Goal: Task Accomplishment & Management: Complete application form

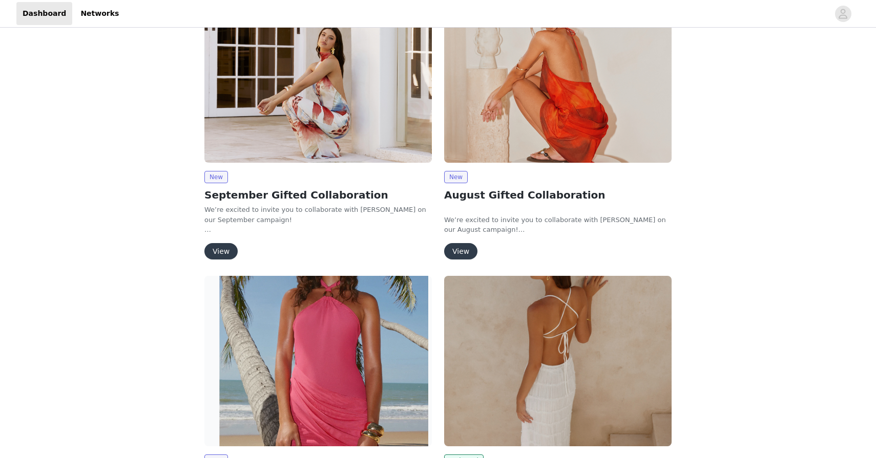
scroll to position [213, 0]
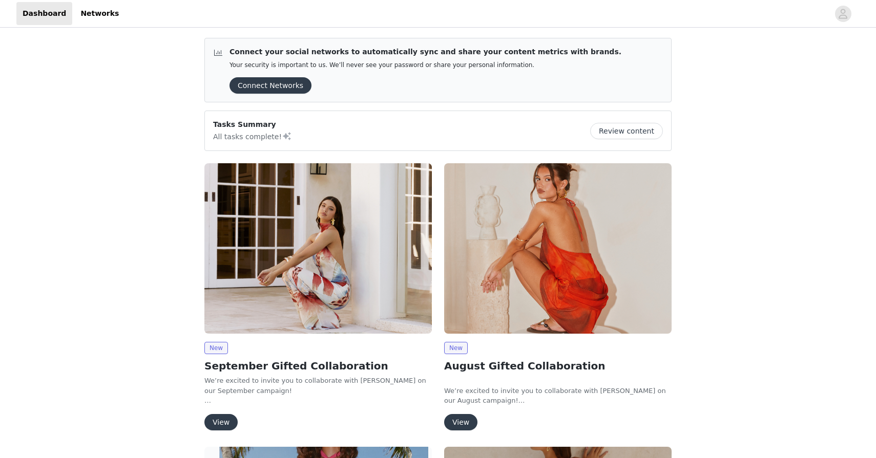
click at [315, 277] on img at bounding box center [317, 248] width 227 height 171
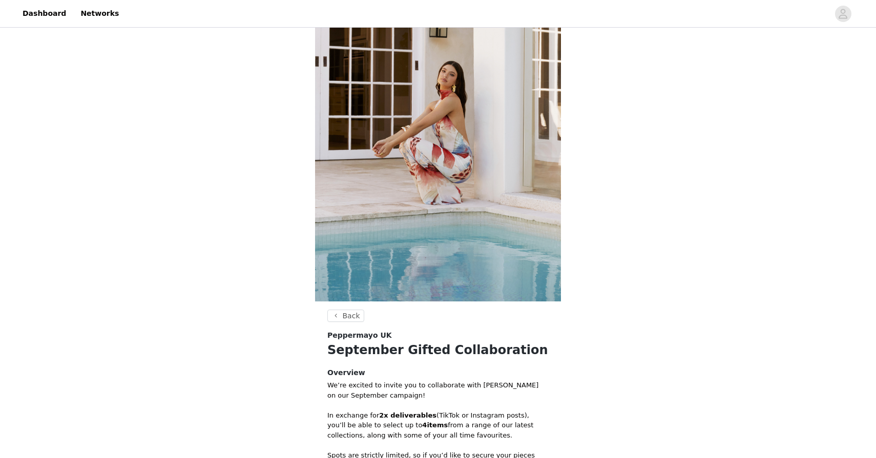
scroll to position [318, 0]
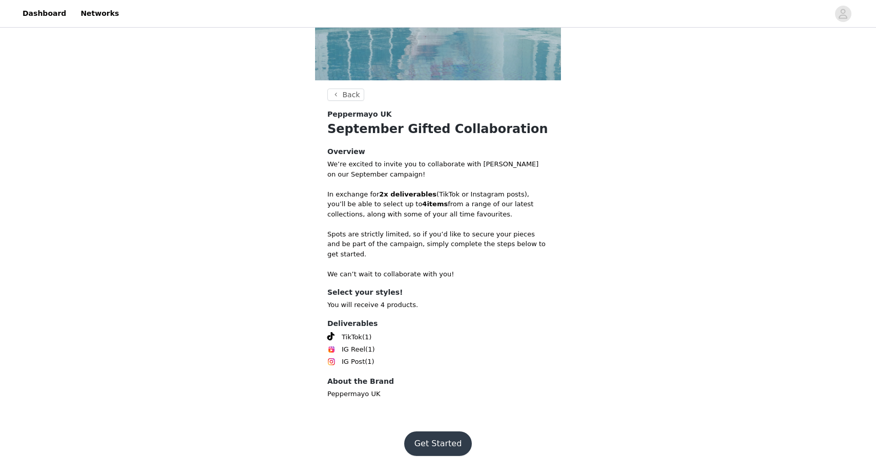
click at [408, 432] on button "Get Started" at bounding box center [438, 444] width 68 height 25
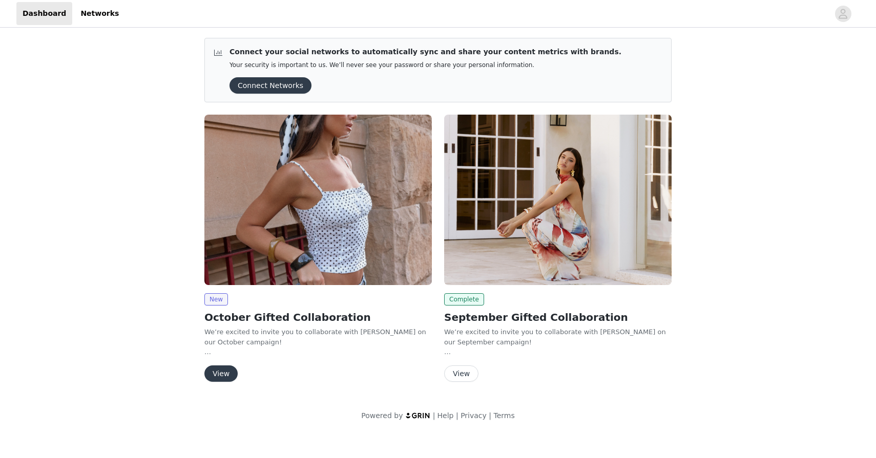
click at [310, 176] on img at bounding box center [317, 200] width 227 height 171
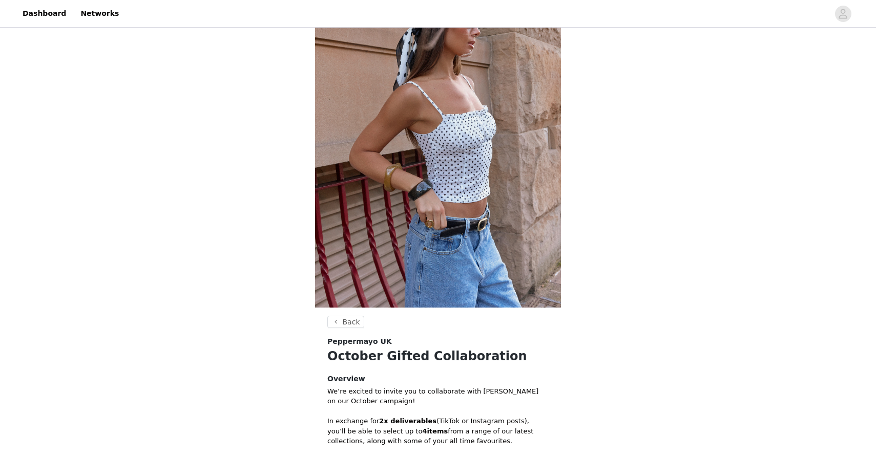
scroll to position [318, 0]
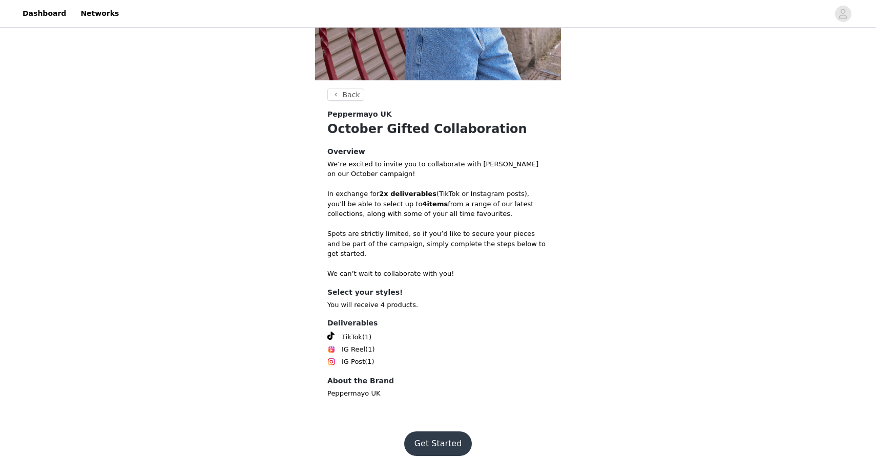
click at [433, 433] on button "Get Started" at bounding box center [438, 444] width 68 height 25
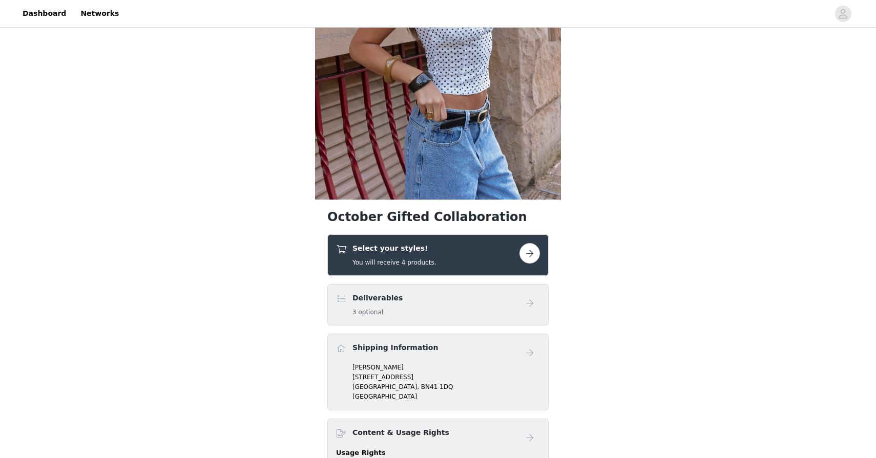
scroll to position [229, 0]
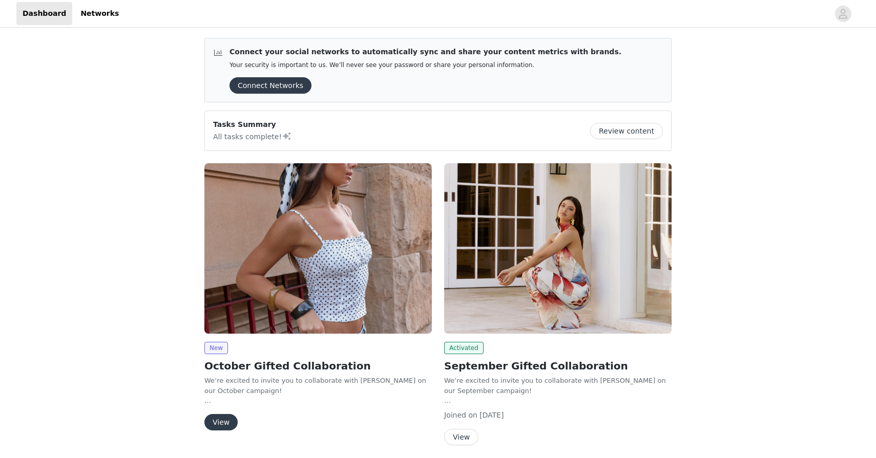
click at [270, 212] on img at bounding box center [317, 248] width 227 height 171
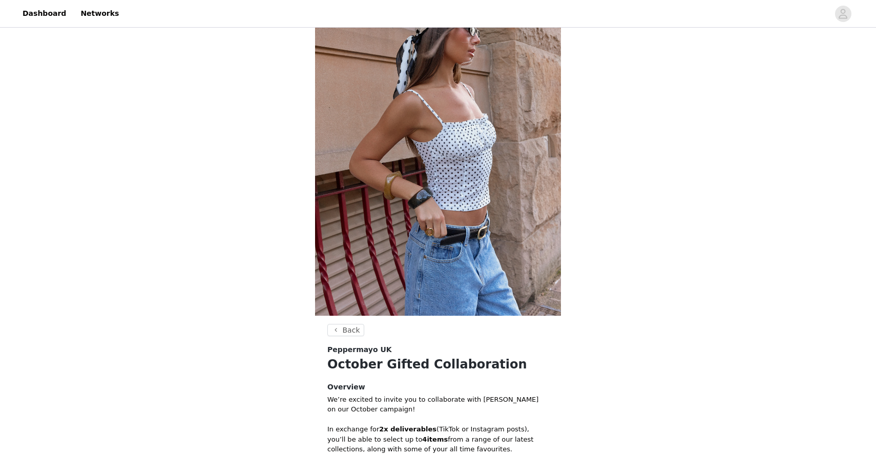
scroll to position [318, 0]
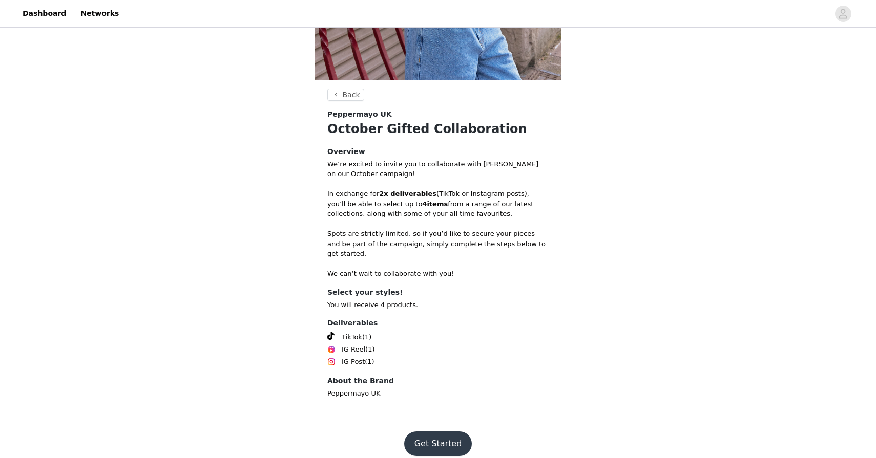
click at [441, 435] on button "Get Started" at bounding box center [438, 444] width 68 height 25
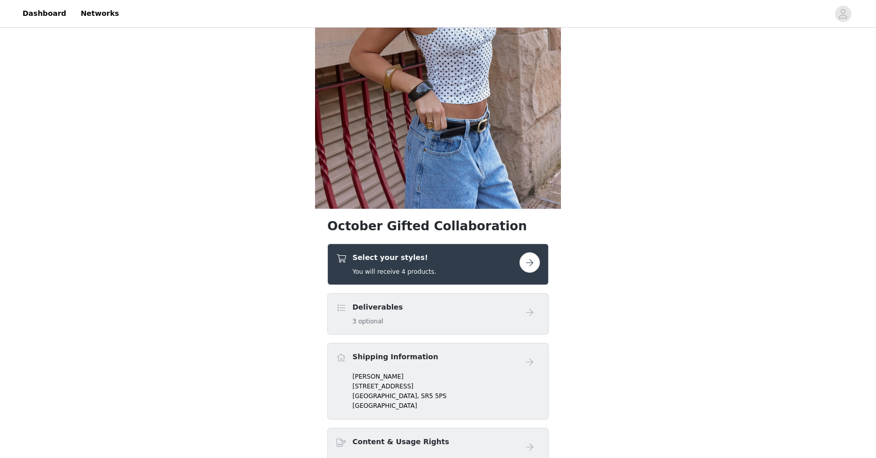
scroll to position [261, 0]
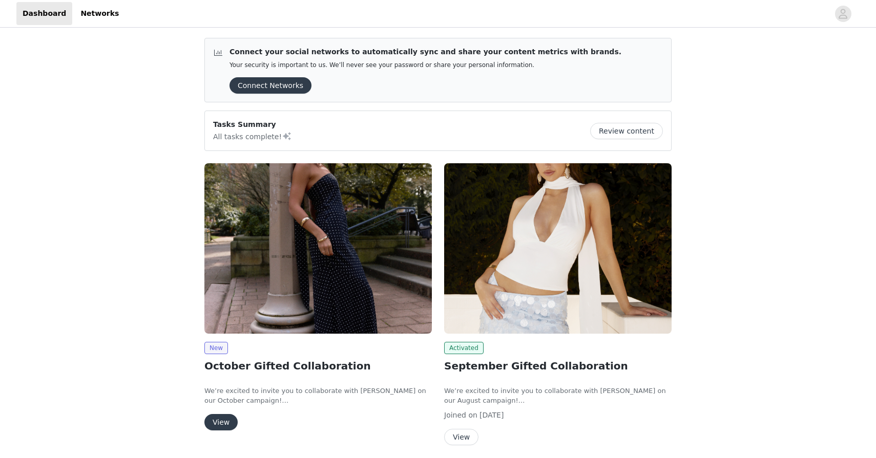
click at [216, 411] on div "New October Gifted Collaboration We’re excited to invite you to collaborate wit…" at bounding box center [317, 386] width 227 height 89
click at [218, 424] on button "View" at bounding box center [220, 422] width 33 height 16
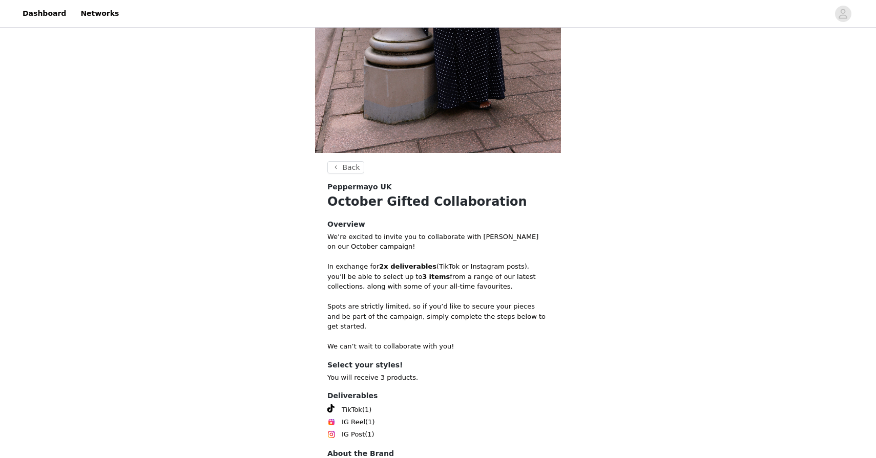
scroll to position [318, 0]
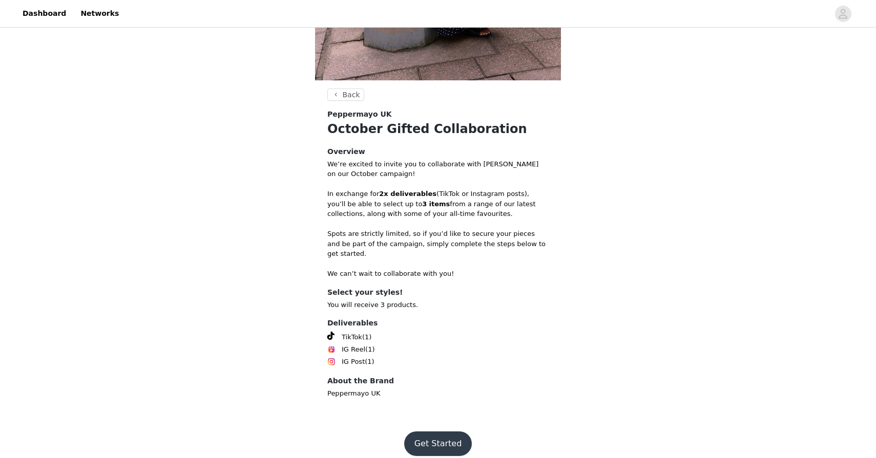
click at [425, 441] on button "Get Started" at bounding box center [438, 444] width 68 height 25
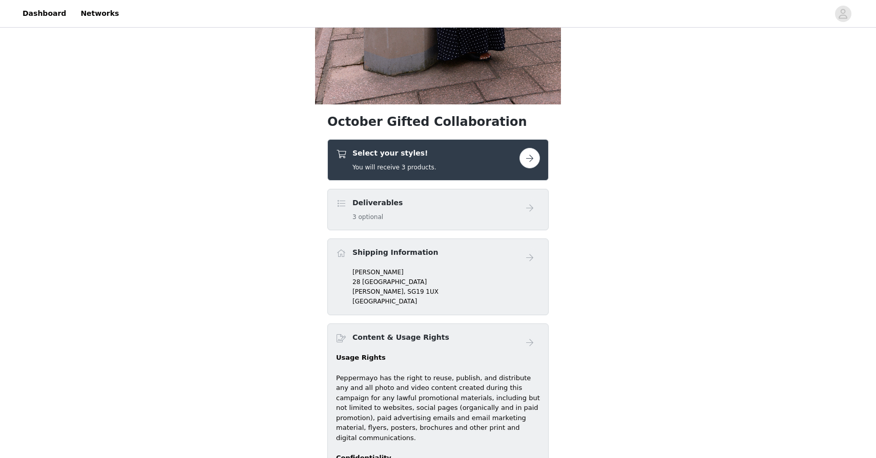
scroll to position [295, 0]
